Goal: Task Accomplishment & Management: Use online tool/utility

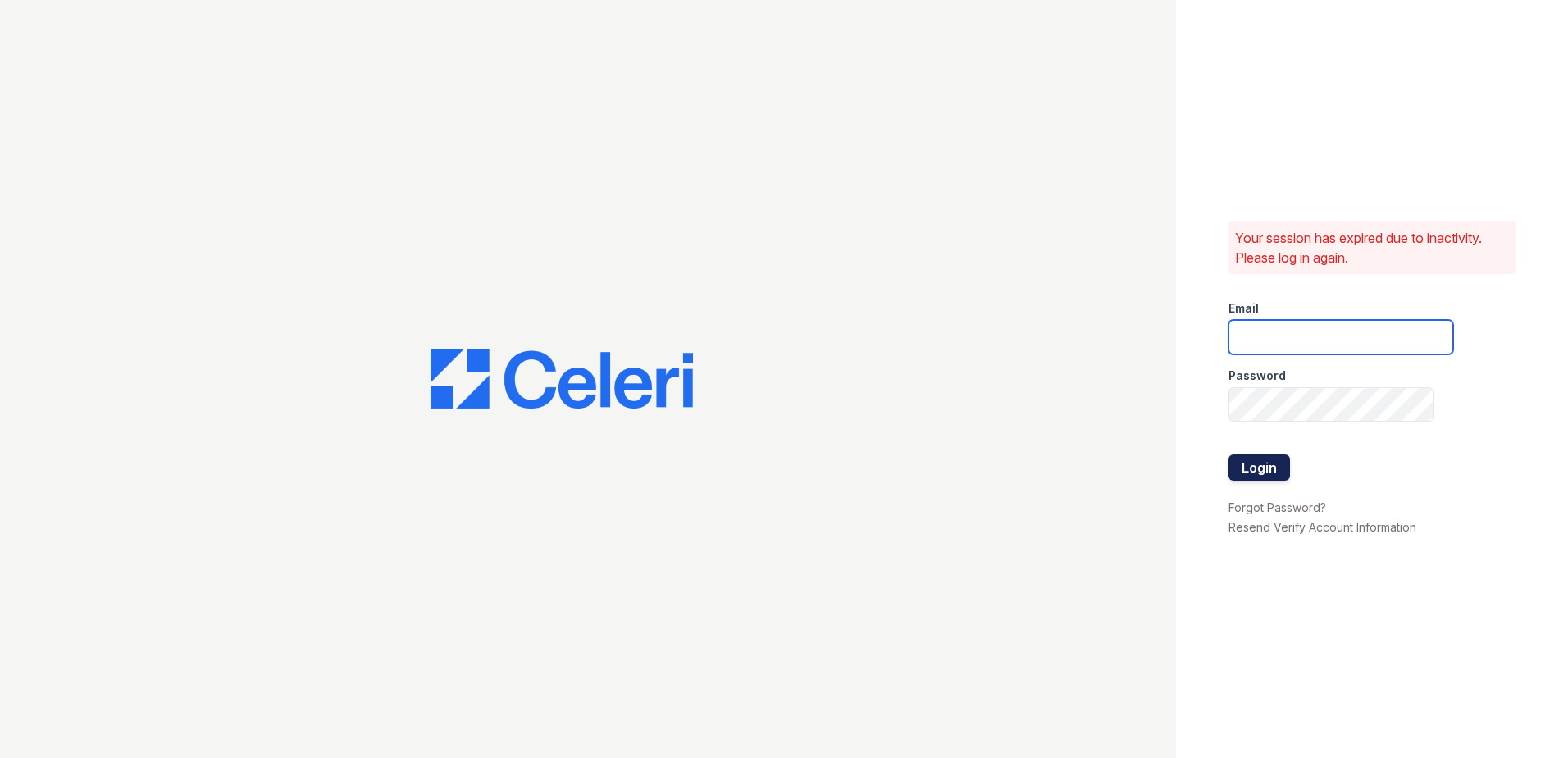
type input "wcannon@trinity-pm.com"
click at [1248, 473] on button "Login" at bounding box center [1260, 468] width 62 height 27
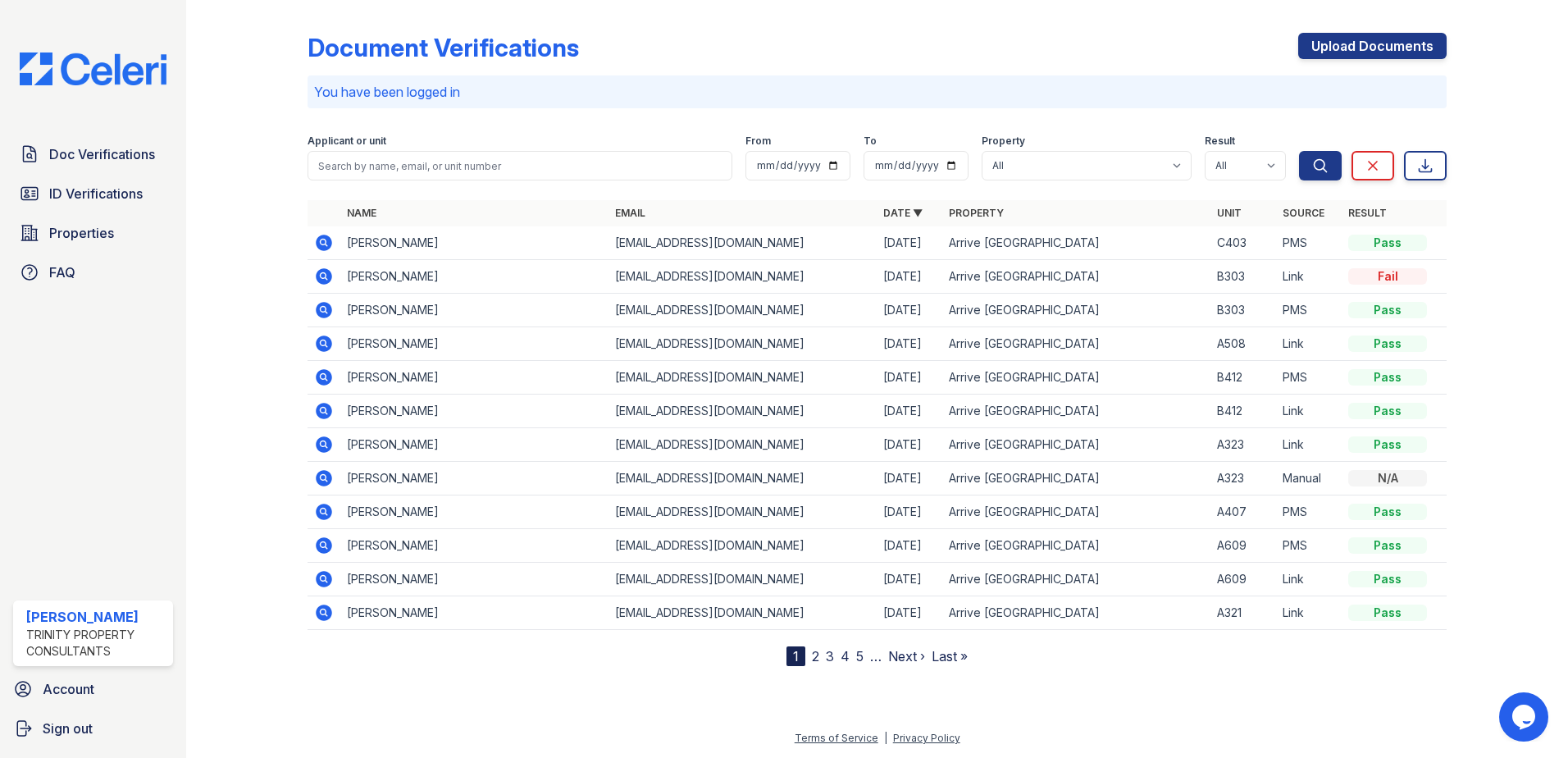
click at [49, 250] on div "Doc Verifications ID Verifications Properties FAQ" at bounding box center [93, 213] width 173 height 151
click at [53, 242] on span "Properties" at bounding box center [81, 233] width 64 height 20
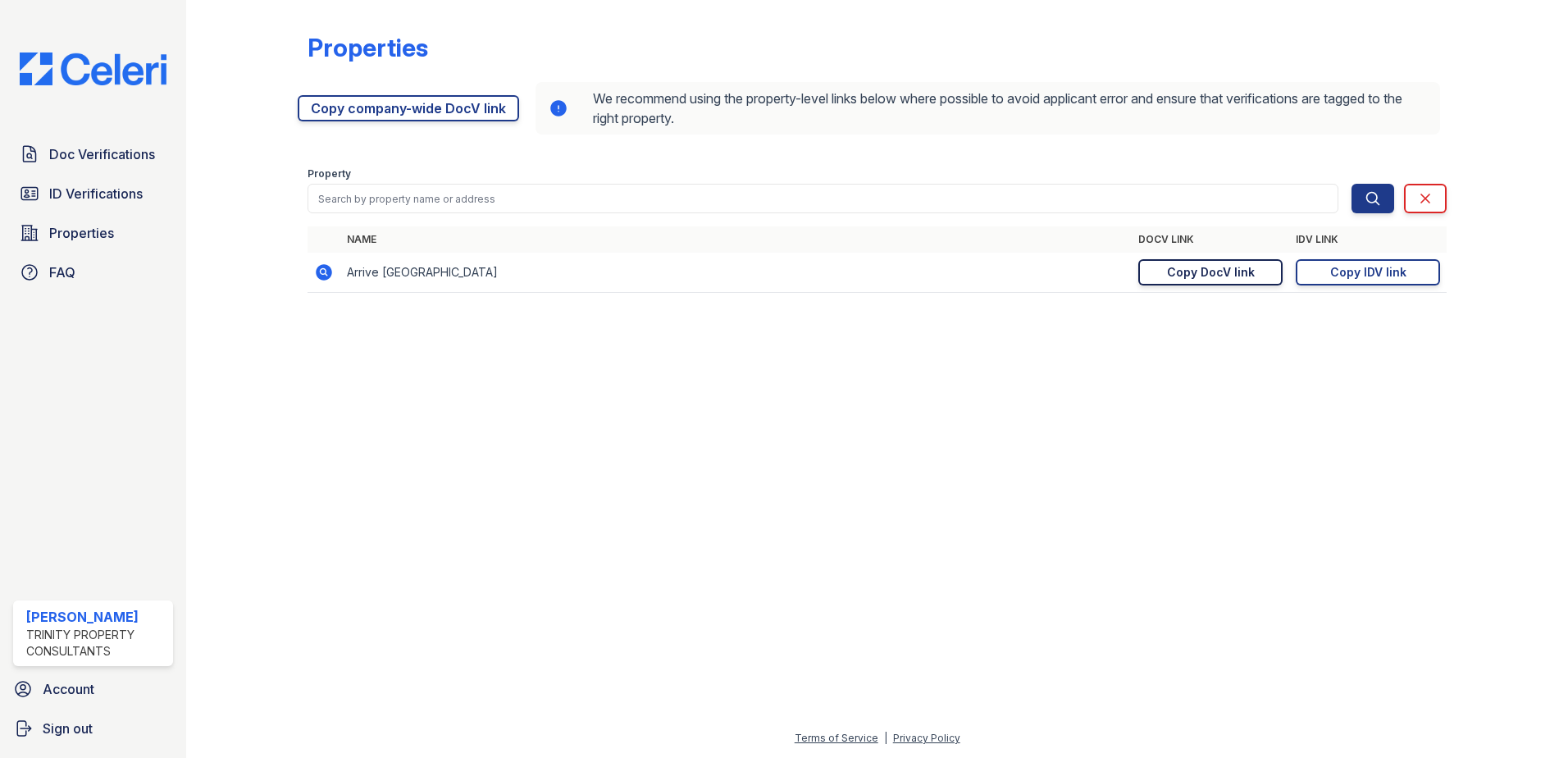
click at [1254, 275] on link "Copy DocV link Copy link" at bounding box center [1211, 272] width 144 height 27
click at [367, 277] on td "Arrive [GEOGRAPHIC_DATA]" at bounding box center [735, 272] width 791 height 40
click at [321, 273] on icon at bounding box center [323, 272] width 20 height 20
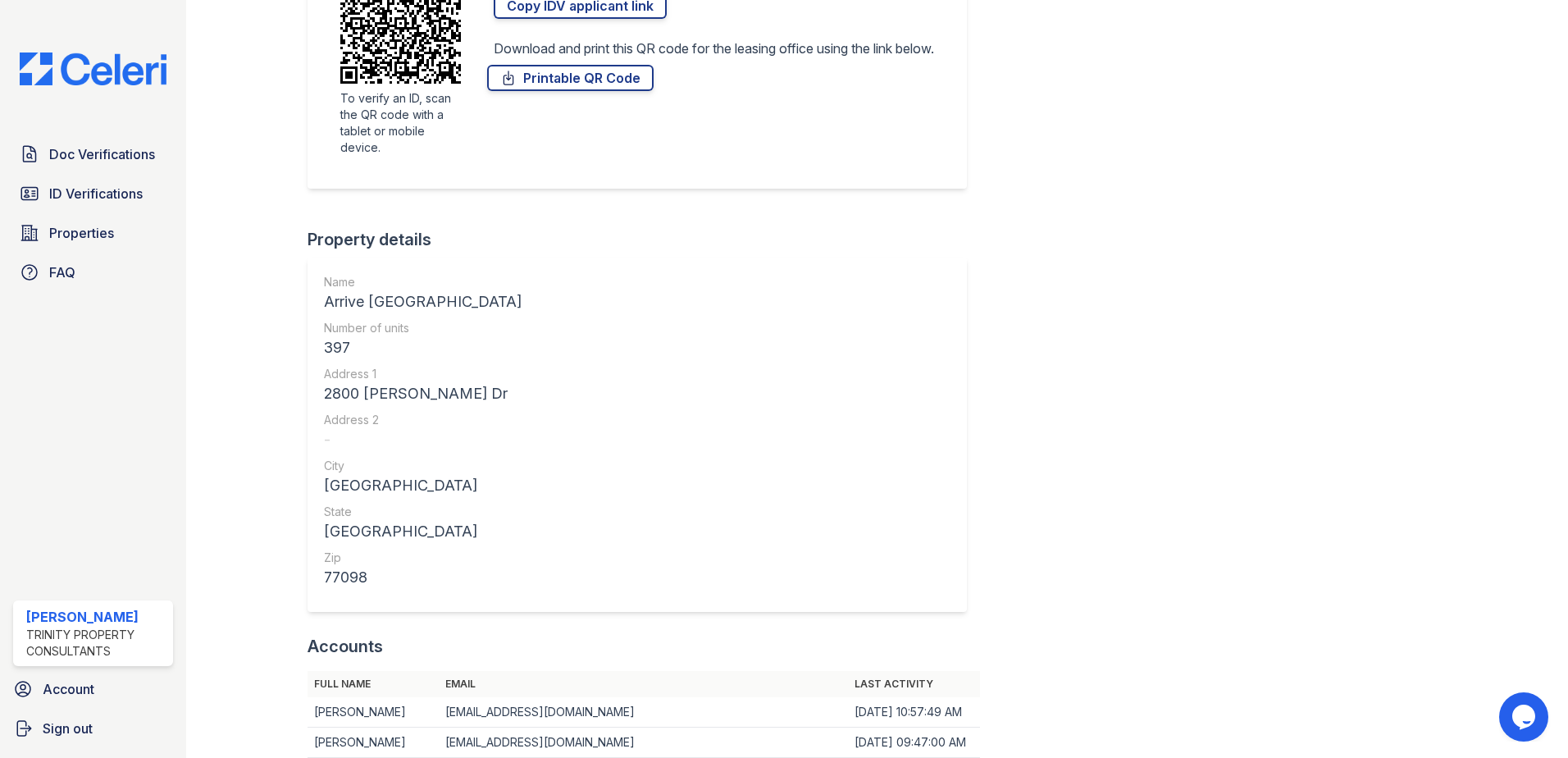
scroll to position [492, 0]
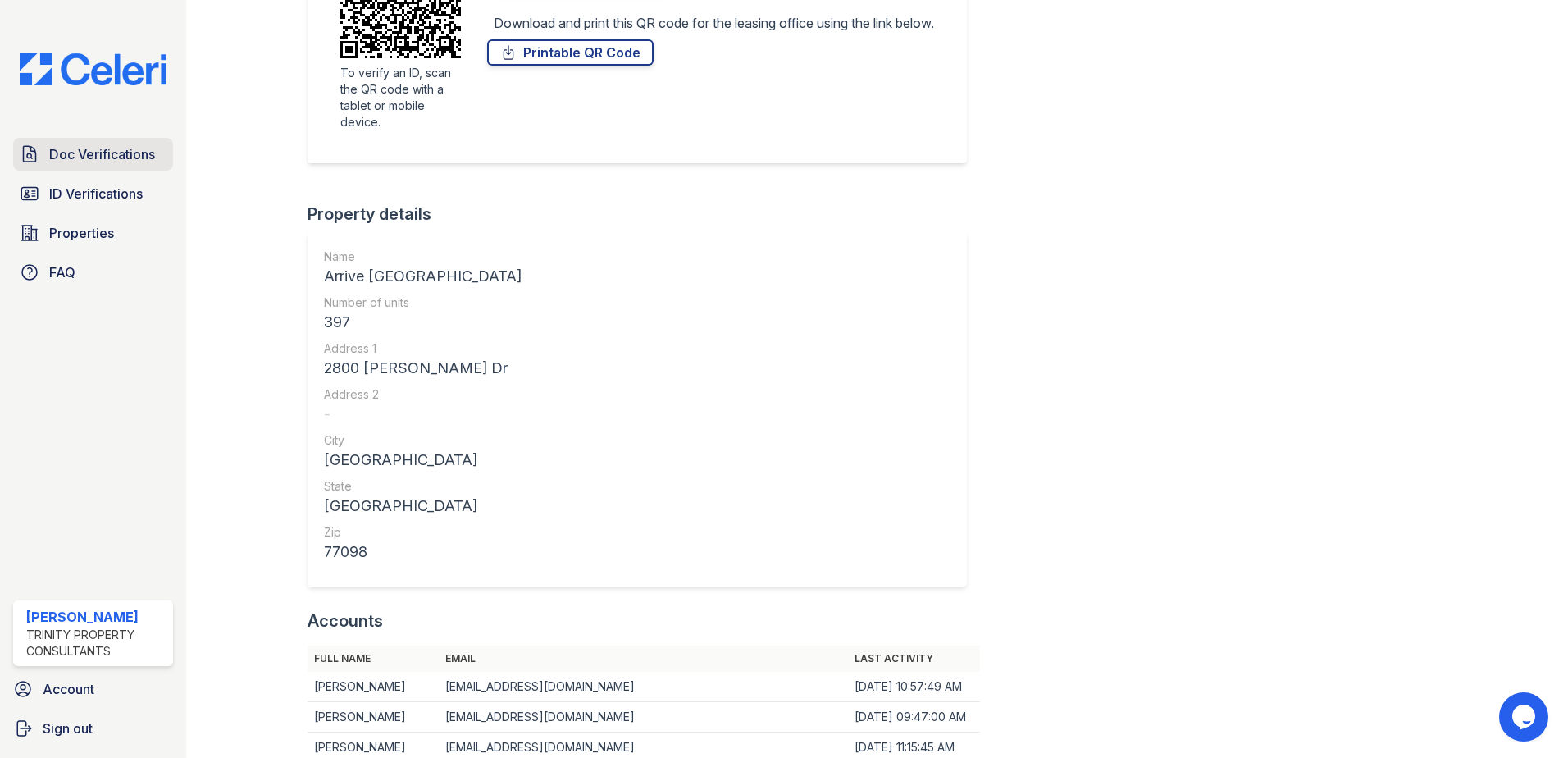
click at [93, 156] on span "Doc Verifications" at bounding box center [101, 154] width 106 height 20
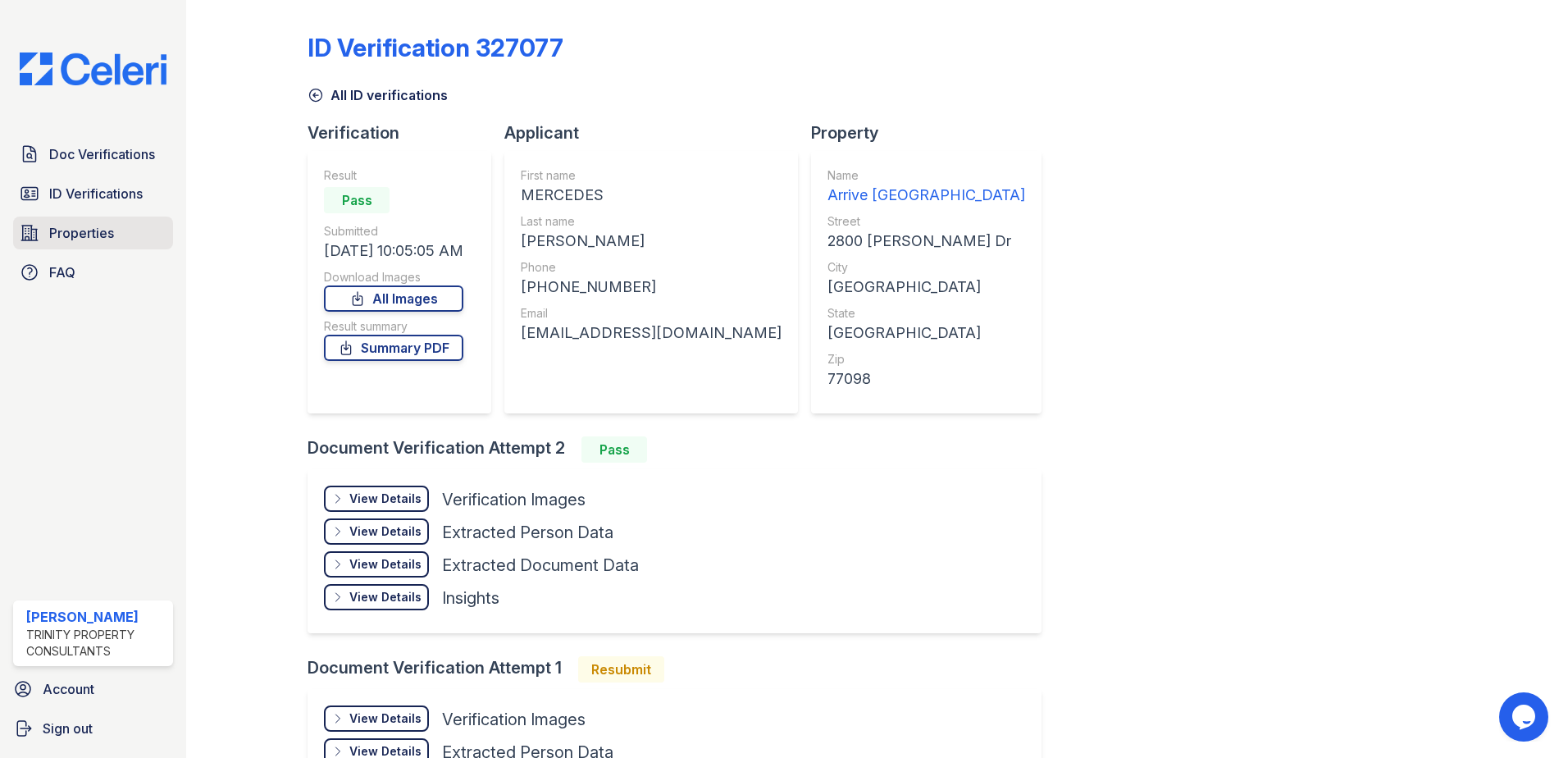
click at [65, 239] on span "Properties" at bounding box center [81, 233] width 64 height 20
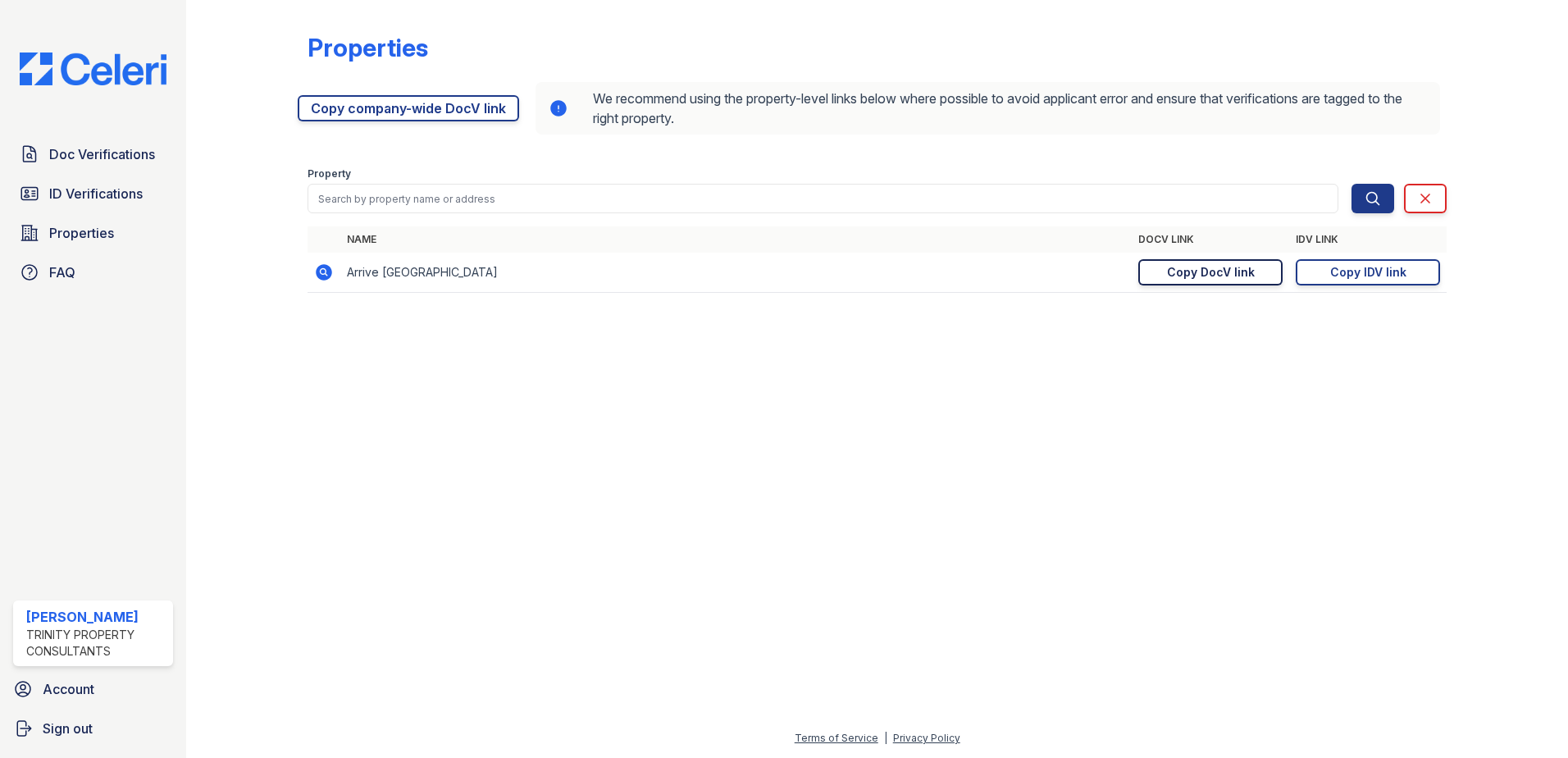
click at [1247, 267] on div "Copy DocV link" at bounding box center [1211, 272] width 88 height 16
